Goal: Task Accomplishment & Management: Manage account settings

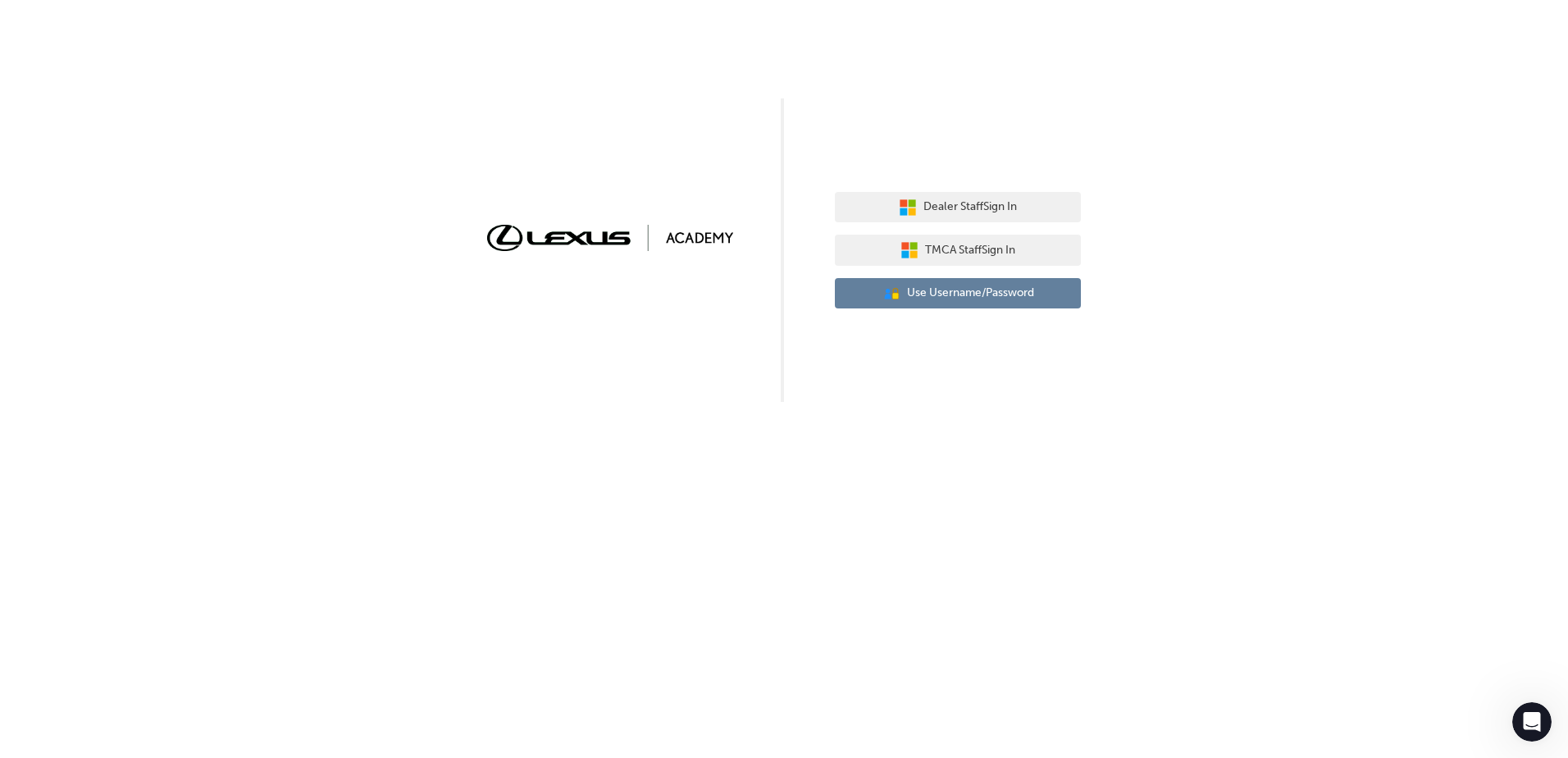
click at [965, 286] on span "Use Username/Password" at bounding box center [970, 294] width 127 height 19
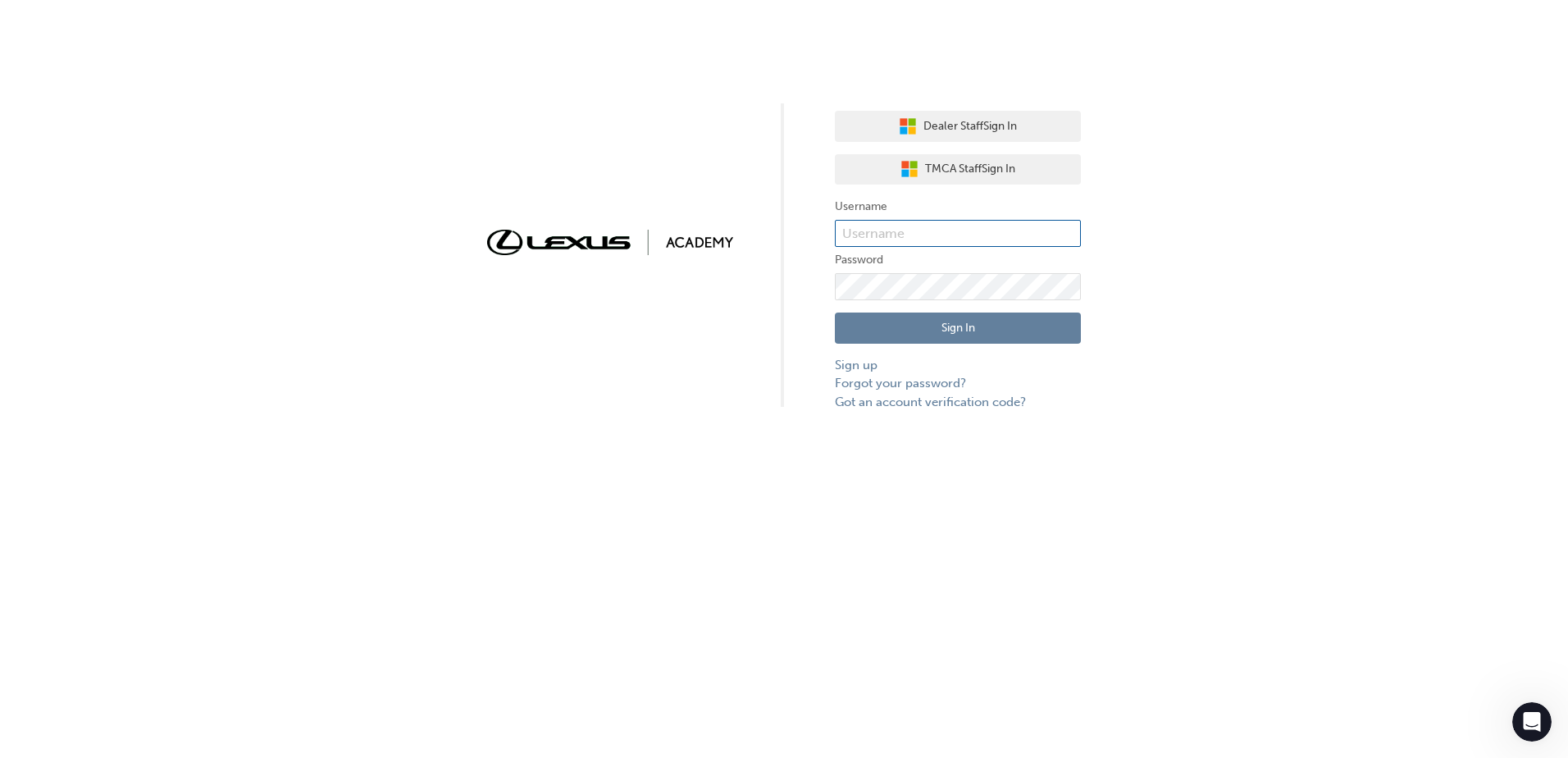
click at [930, 239] on input "text" at bounding box center [958, 233] width 246 height 28
type input "Jaqueline.Carvalho"
click button "Sign In" at bounding box center [958, 328] width 246 height 31
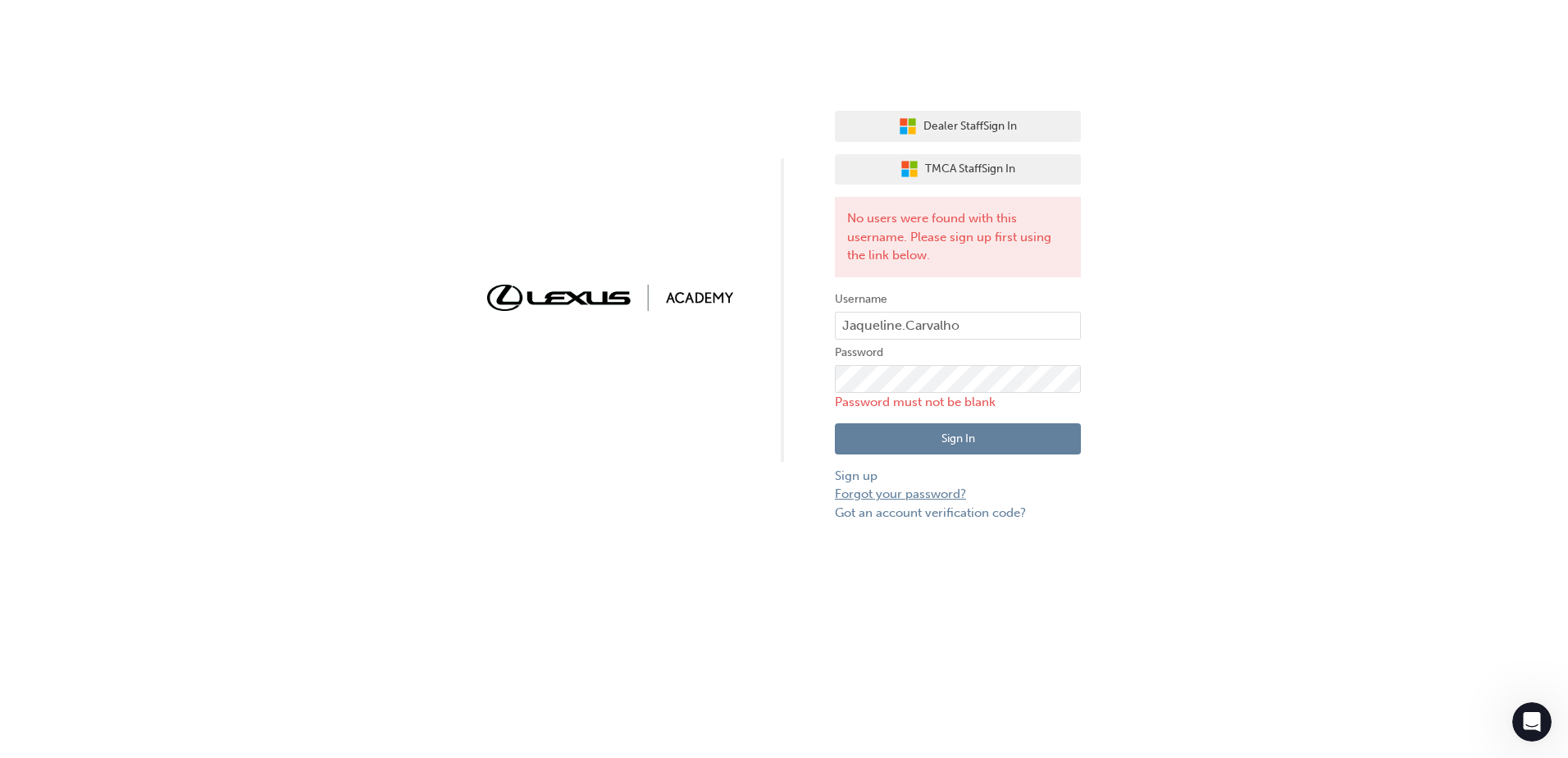
click at [904, 497] on link "Forgot your password?" at bounding box center [958, 494] width 246 height 19
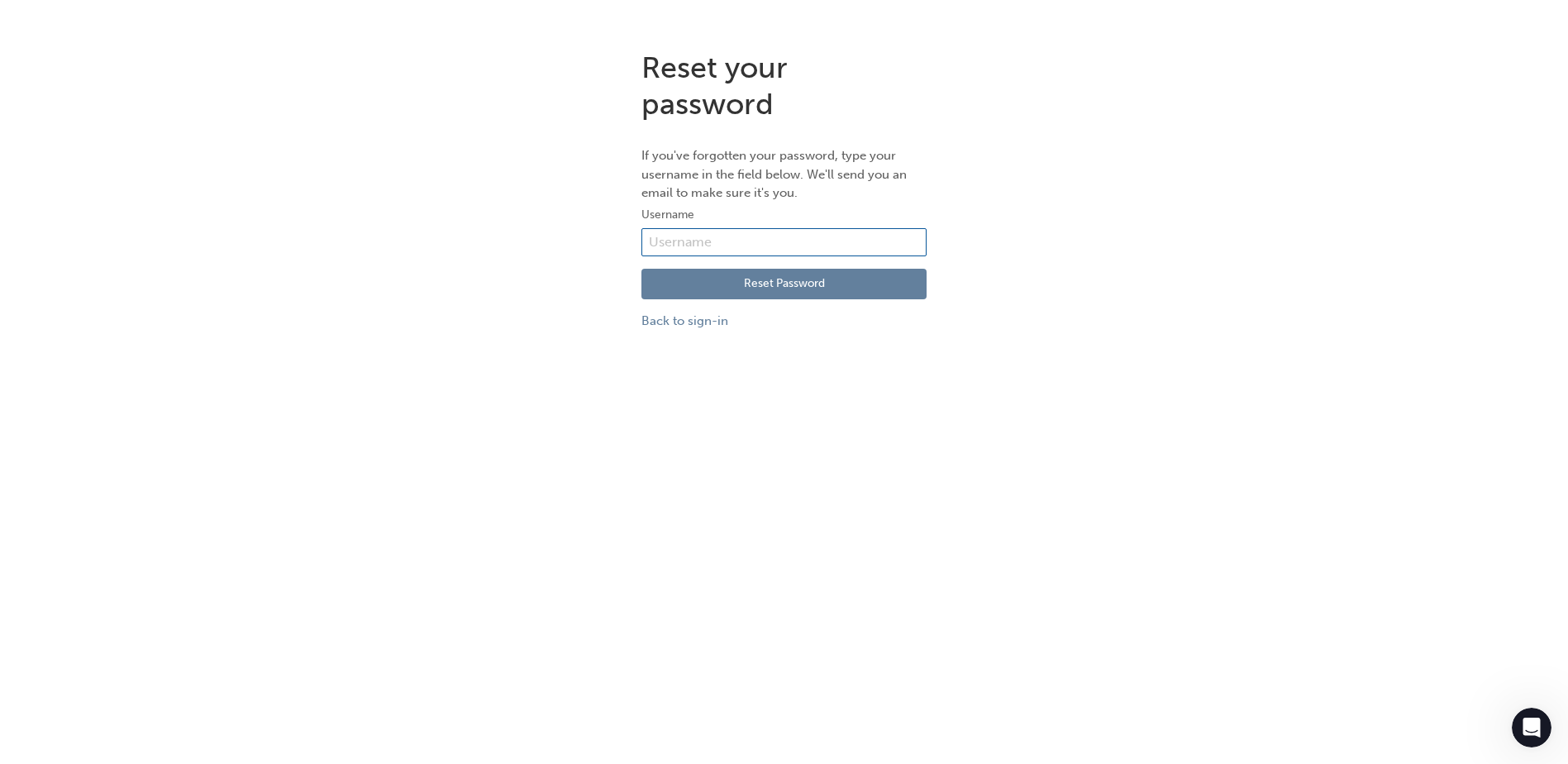
click at [784, 249] on input "text" at bounding box center [784, 242] width 285 height 28
type input "Jaqueline.Carvalho"
click at [761, 281] on button "Reset Password" at bounding box center [784, 284] width 285 height 32
